Goal: Information Seeking & Learning: Learn about a topic

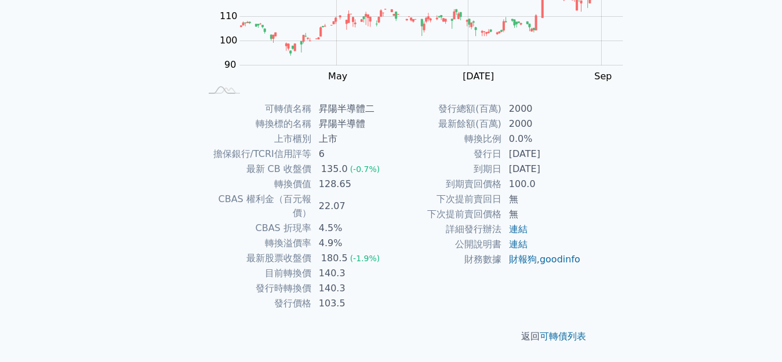
scroll to position [290, 0]
click at [509, 250] on link "連結" at bounding box center [518, 244] width 19 height 11
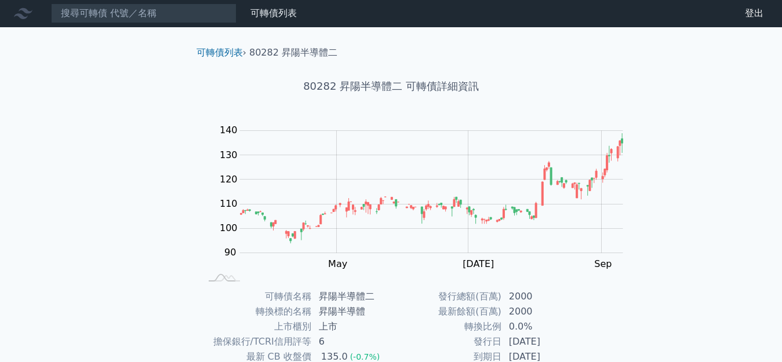
scroll to position [0, 0]
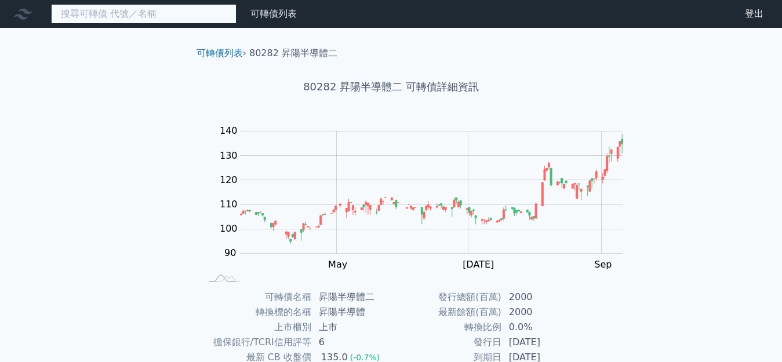
click at [88, 14] on input at bounding box center [144, 14] width 186 height 20
click at [132, 11] on input at bounding box center [144, 14] width 186 height 20
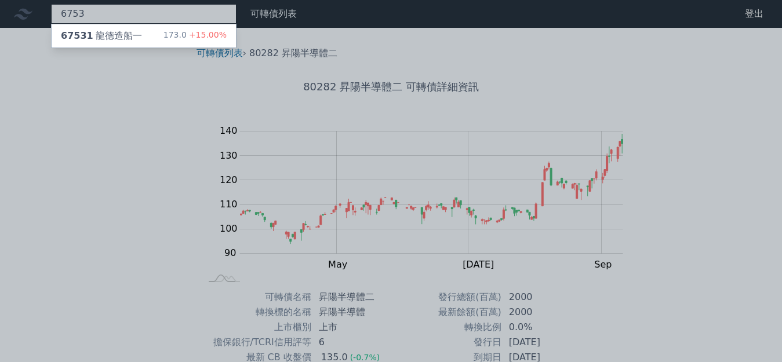
type input "6753"
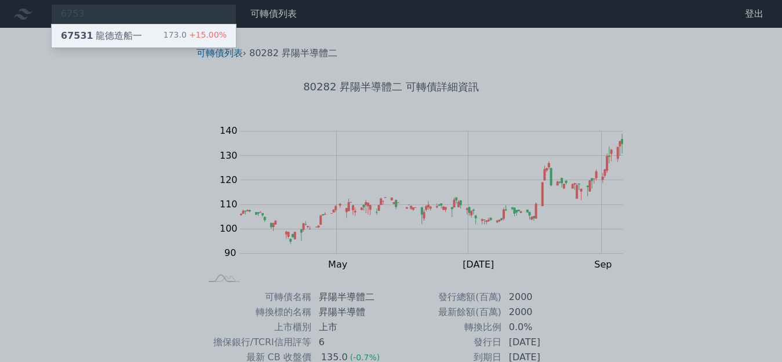
click at [187, 33] on span "+15.00%" at bounding box center [207, 34] width 40 height 9
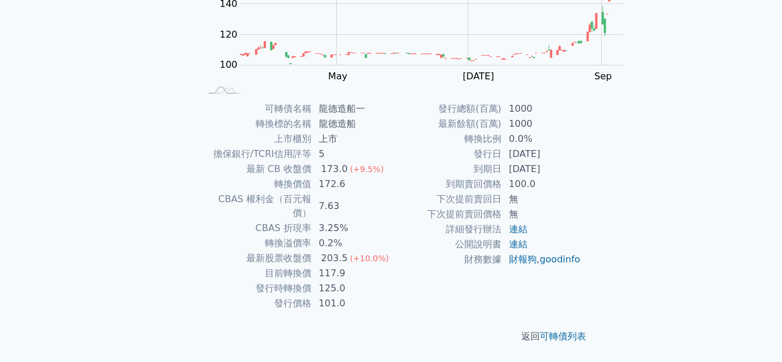
scroll to position [290, 0]
click at [509, 250] on link "連結" at bounding box center [518, 244] width 19 height 11
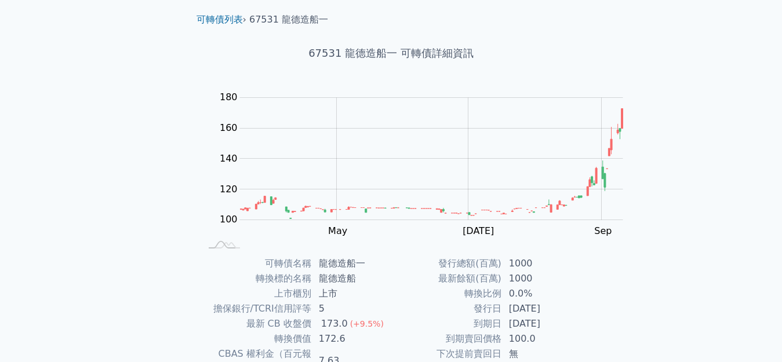
scroll to position [0, 0]
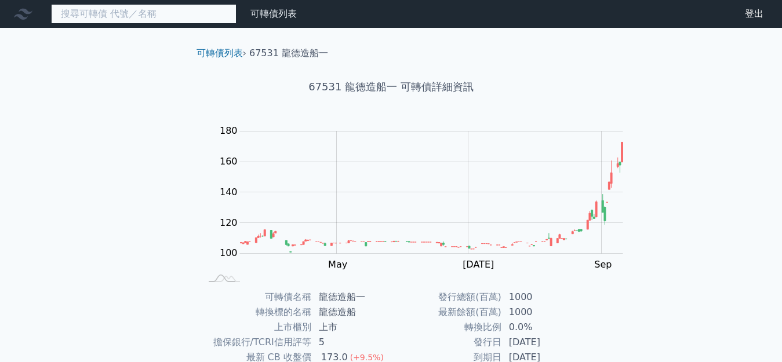
click at [74, 19] on input at bounding box center [144, 14] width 186 height 20
click at [79, 12] on input "ㄍㄠ" at bounding box center [144, 14] width 186 height 20
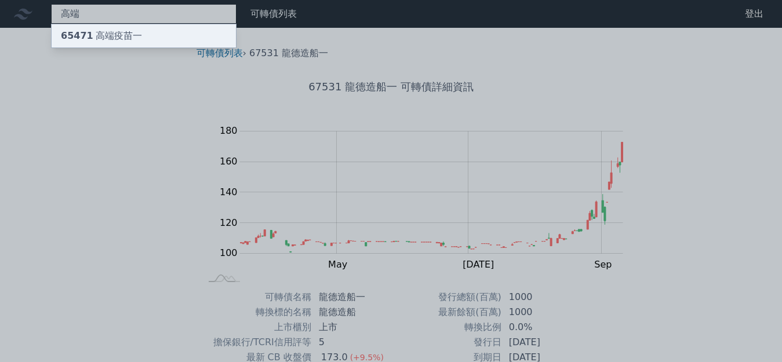
type input "高端"
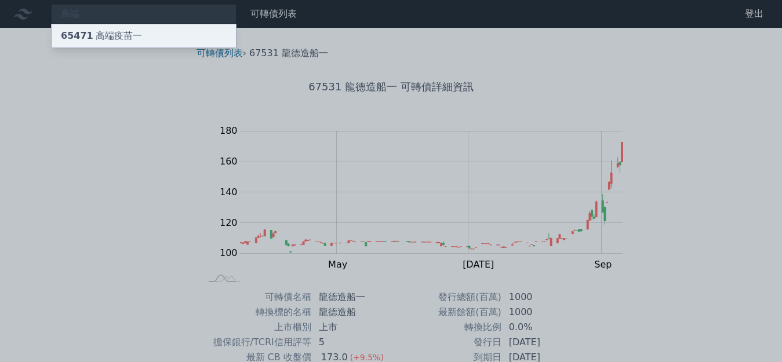
click at [112, 33] on div "65471 高端疫苗一" at bounding box center [144, 35] width 184 height 23
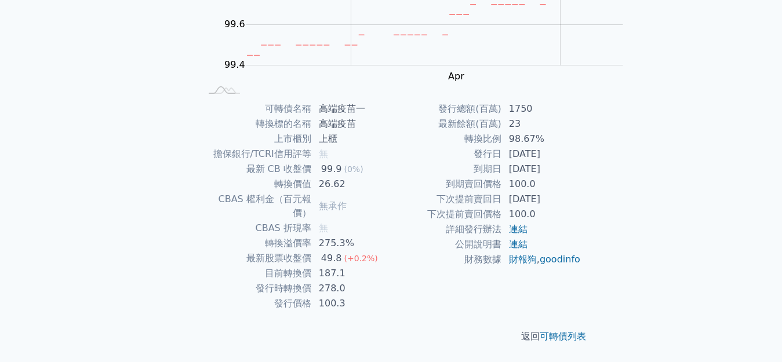
scroll to position [290, 0]
click at [560, 132] on td "23" at bounding box center [541, 124] width 79 height 15
click at [391, 296] on td "100.3" at bounding box center [351, 303] width 79 height 15
click at [509, 250] on link "連結" at bounding box center [518, 244] width 19 height 11
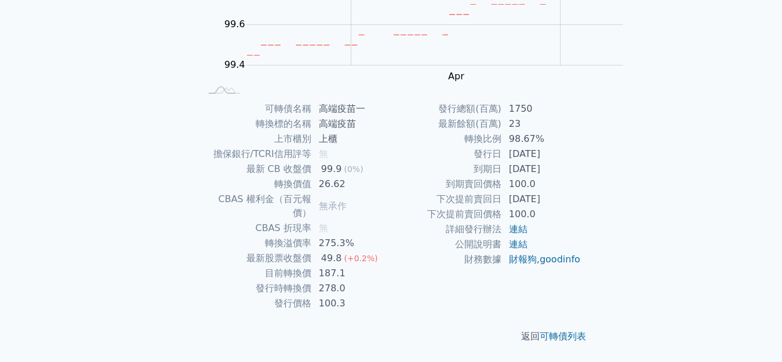
click at [391, 296] on td "100.3" at bounding box center [351, 303] width 79 height 15
